Goal: Find contact information: Find contact information

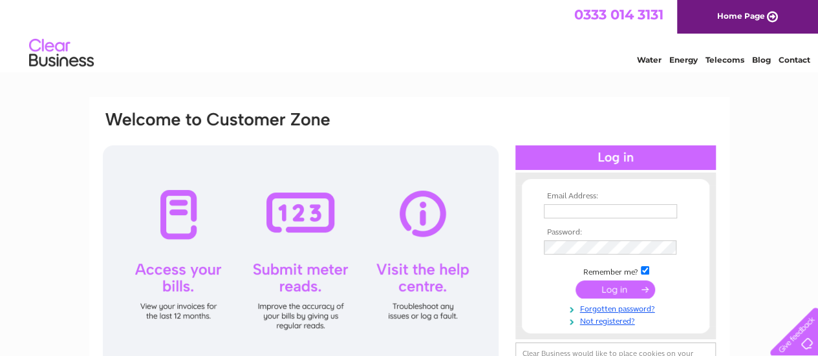
type input "purchaseledger@brewin.co.uk"
click at [632, 281] on input "submit" at bounding box center [615, 290] width 80 height 18
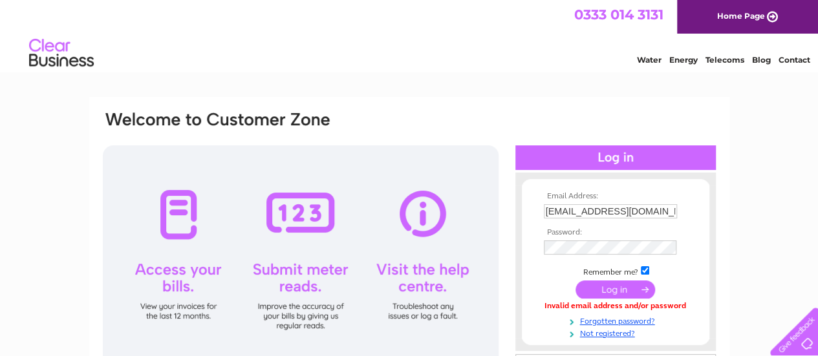
click at [613, 281] on input "submit" at bounding box center [615, 290] width 80 height 18
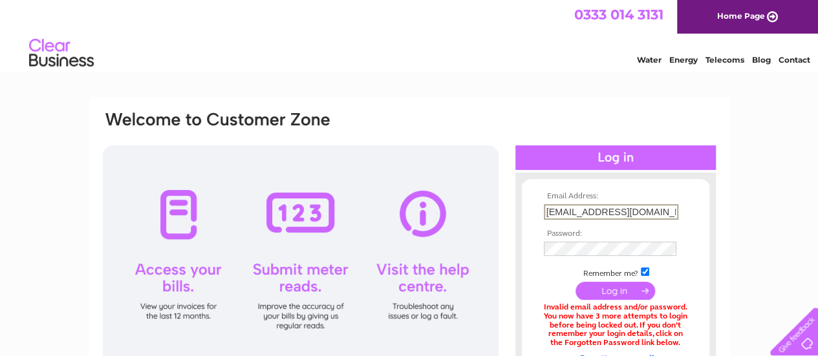
click at [629, 211] on input "[EMAIL_ADDRESS][DOMAIN_NAME]" at bounding box center [611, 212] width 134 height 16
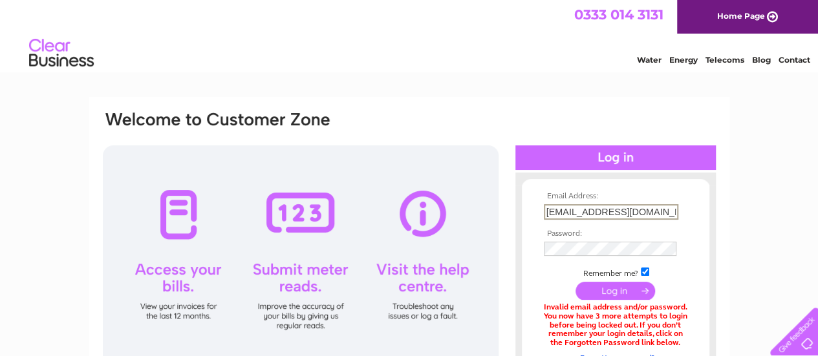
click at [629, 211] on input "[EMAIL_ADDRESS][DOMAIN_NAME]" at bounding box center [611, 212] width 134 height 16
type input "g"
click at [563, 215] on input "text" at bounding box center [611, 212] width 134 height 16
type input "[EMAIL_ADDRESS][DOMAIN_NAME]"
click at [575, 283] on input "submit" at bounding box center [615, 292] width 80 height 18
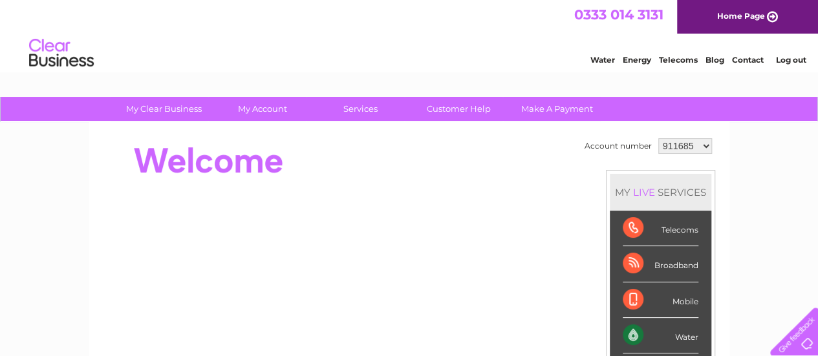
click at [677, 136] on td "911685 957568 1122694" at bounding box center [685, 146] width 60 height 22
click at [678, 142] on select "911685 957568 1122694" at bounding box center [685, 146] width 54 height 16
select select "1122694"
click at [658, 138] on select "911685 957568 1122694" at bounding box center [685, 146] width 54 height 16
click at [617, 17] on span "0333 014 3131" at bounding box center [618, 14] width 89 height 16
